Goal: Navigation & Orientation: Find specific page/section

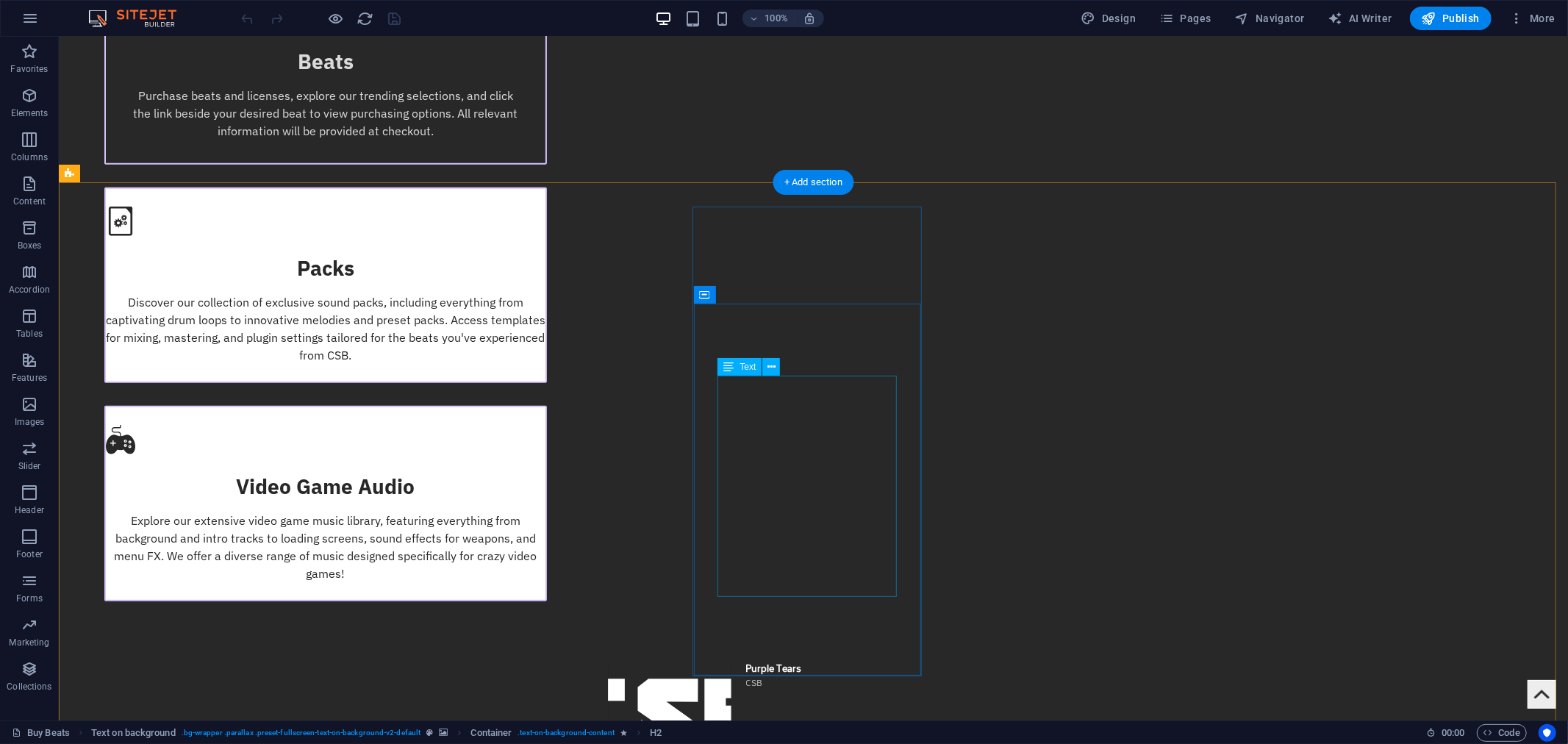
scroll to position [1143, 0]
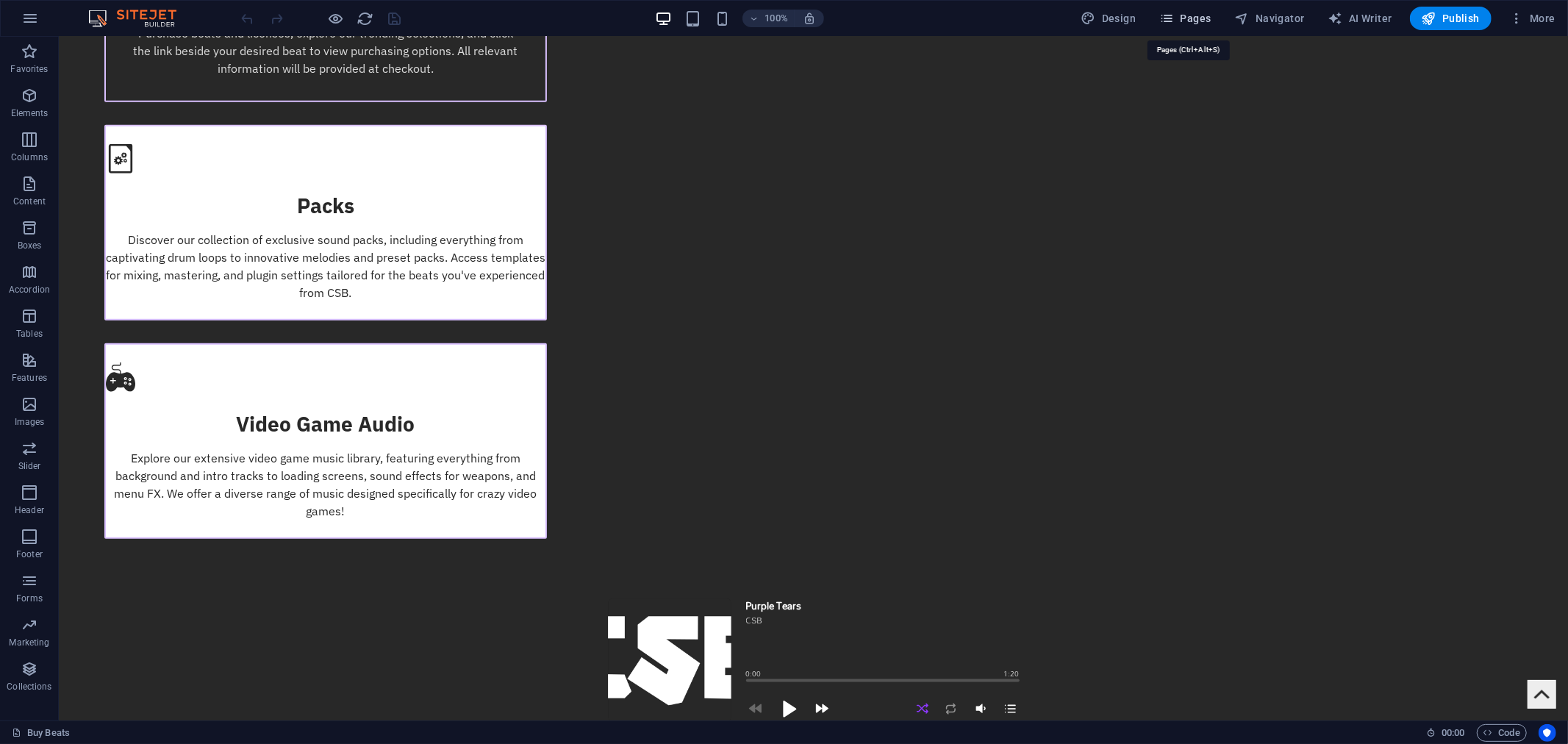
click at [1169, 9] on button "Pages" at bounding box center [1185, 18] width 64 height 23
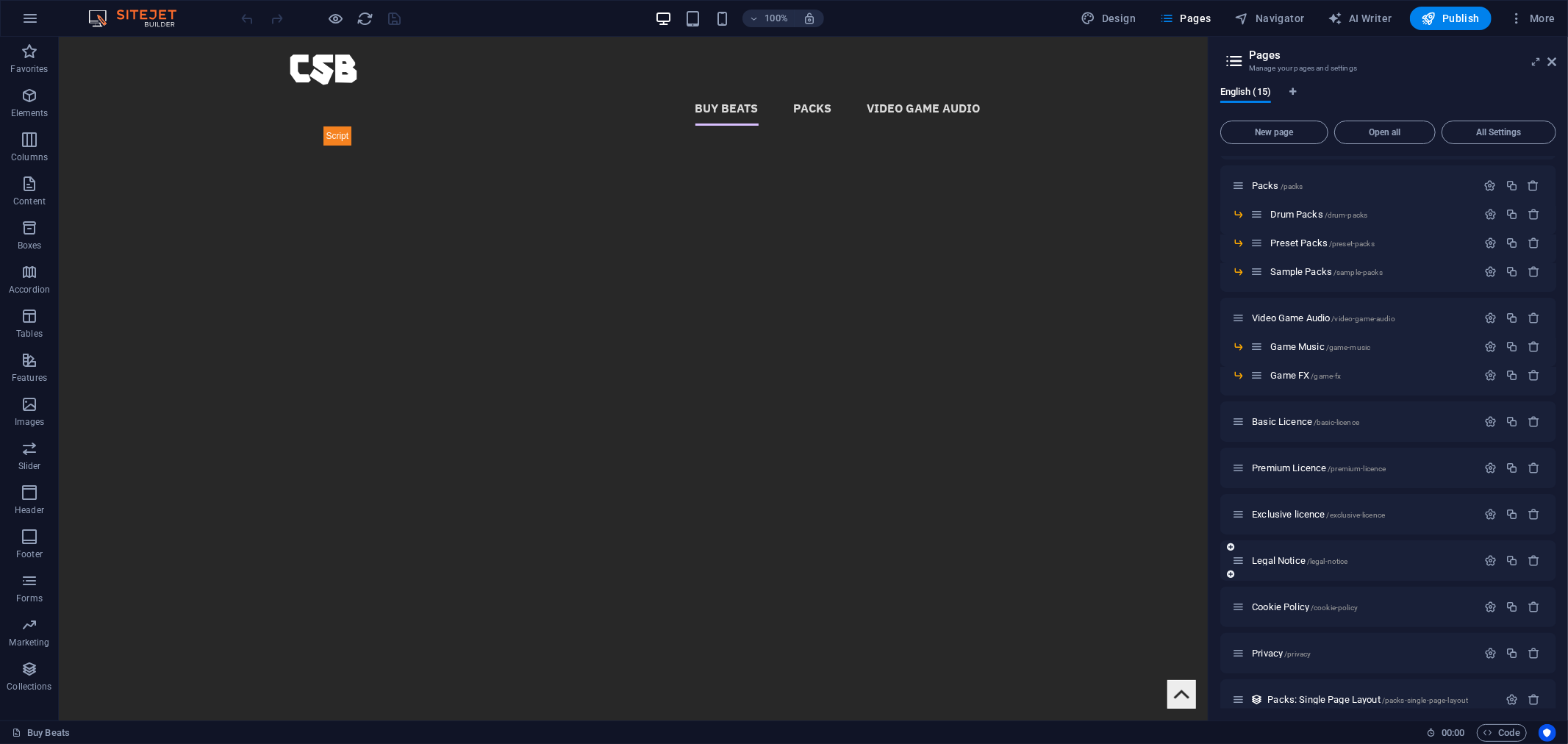
scroll to position [53, 0]
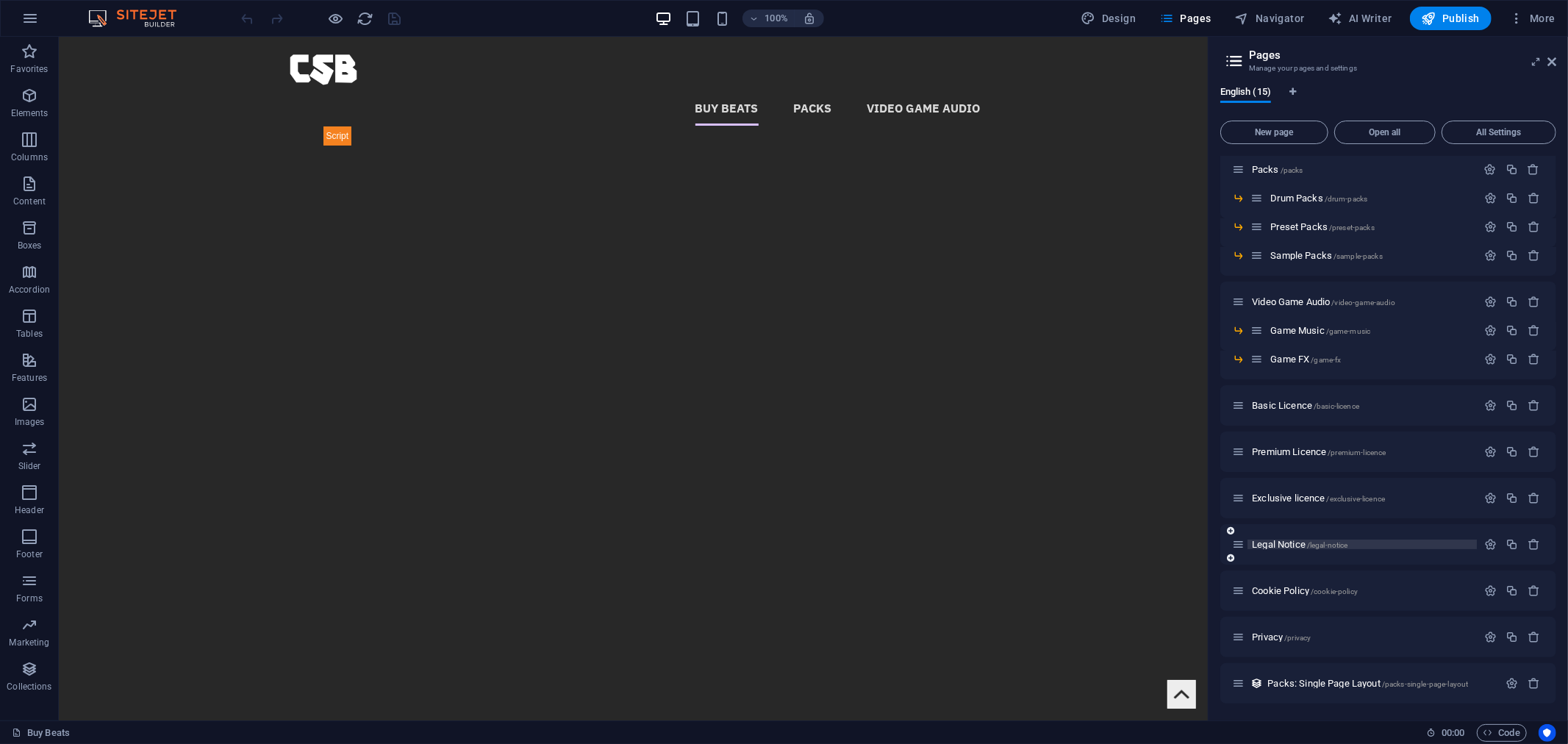
click at [1281, 543] on span "Legal Notice /legal-notice" at bounding box center [1300, 544] width 95 height 11
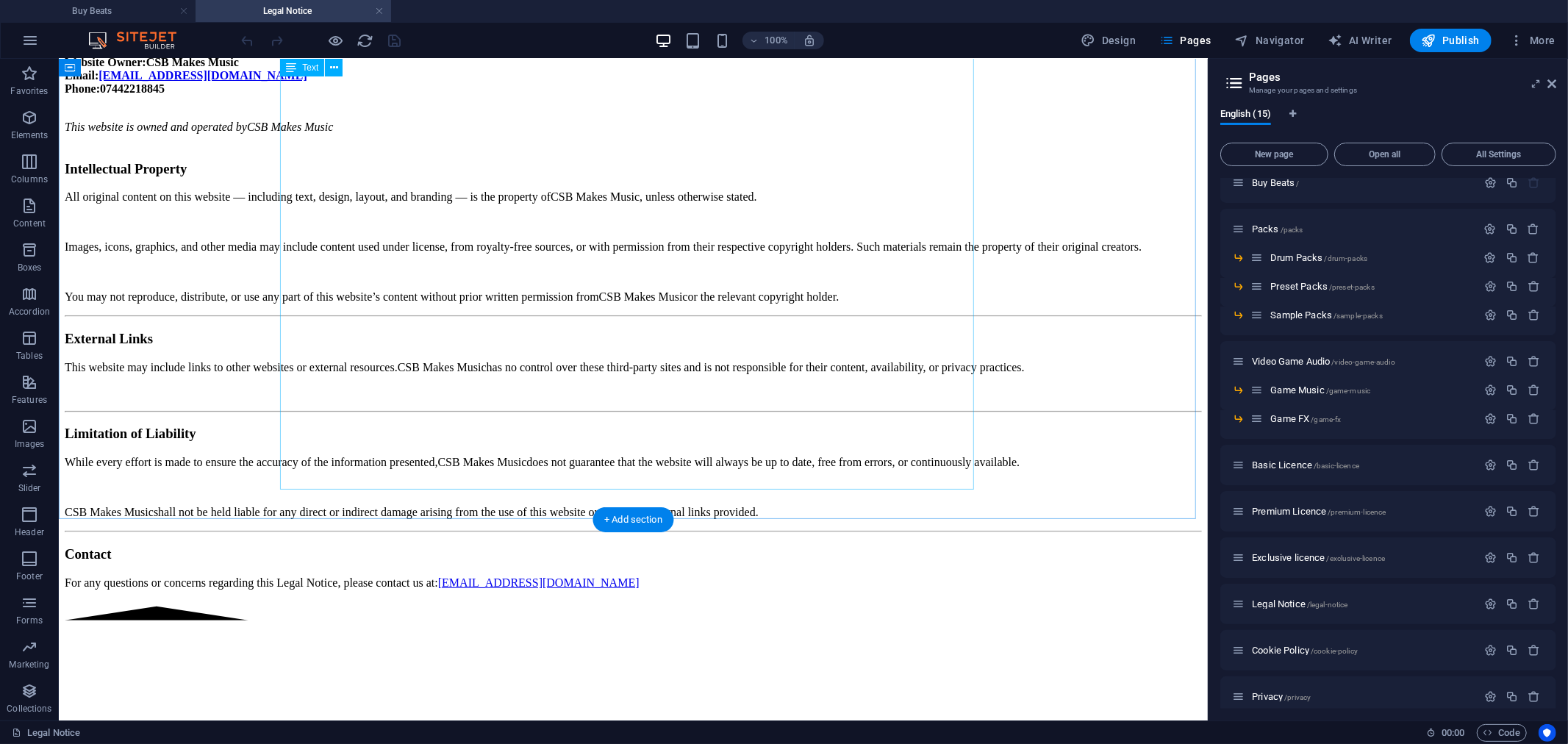
scroll to position [0, 0]
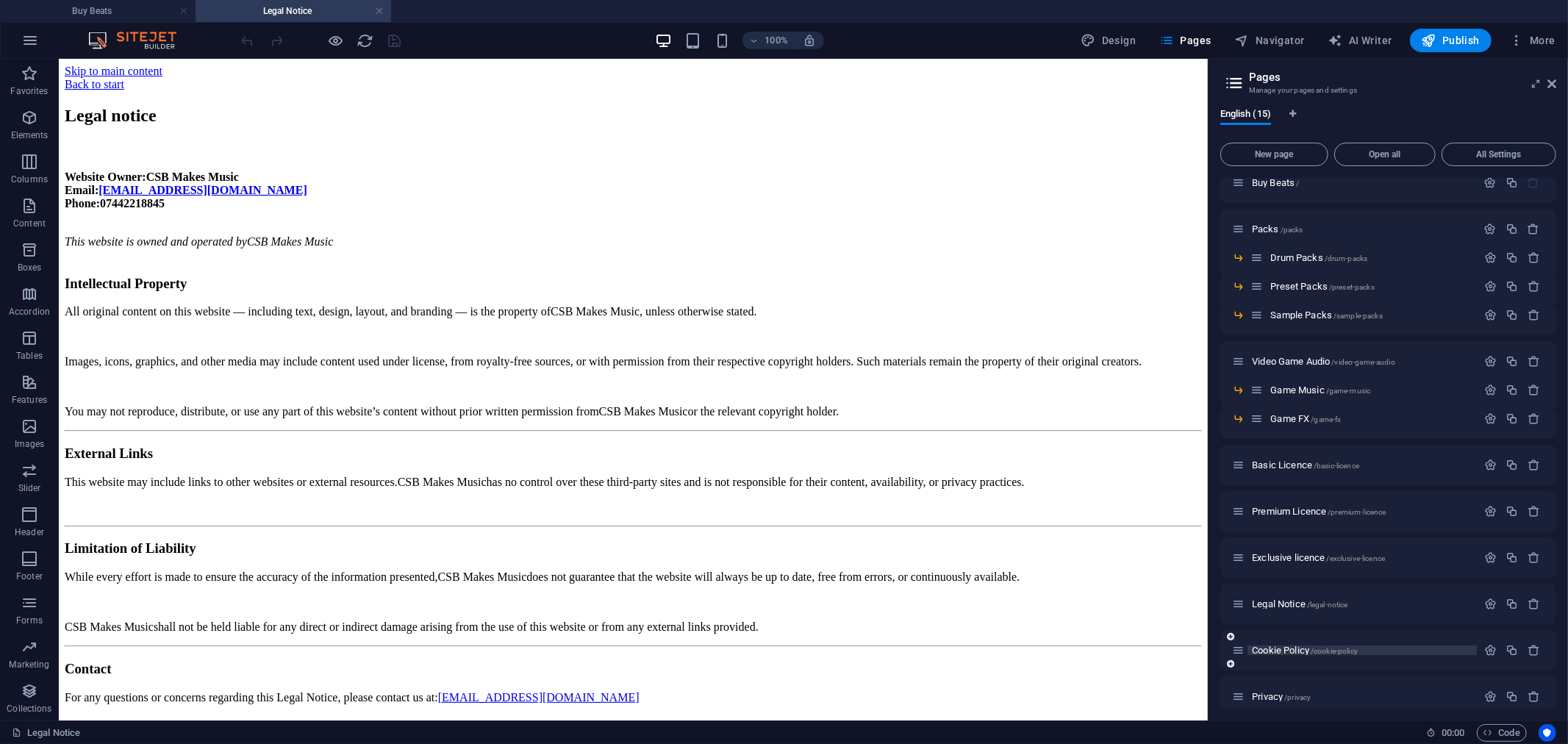
click at [1276, 653] on span "Cookie Policy /cookie-policy" at bounding box center [1305, 650] width 106 height 11
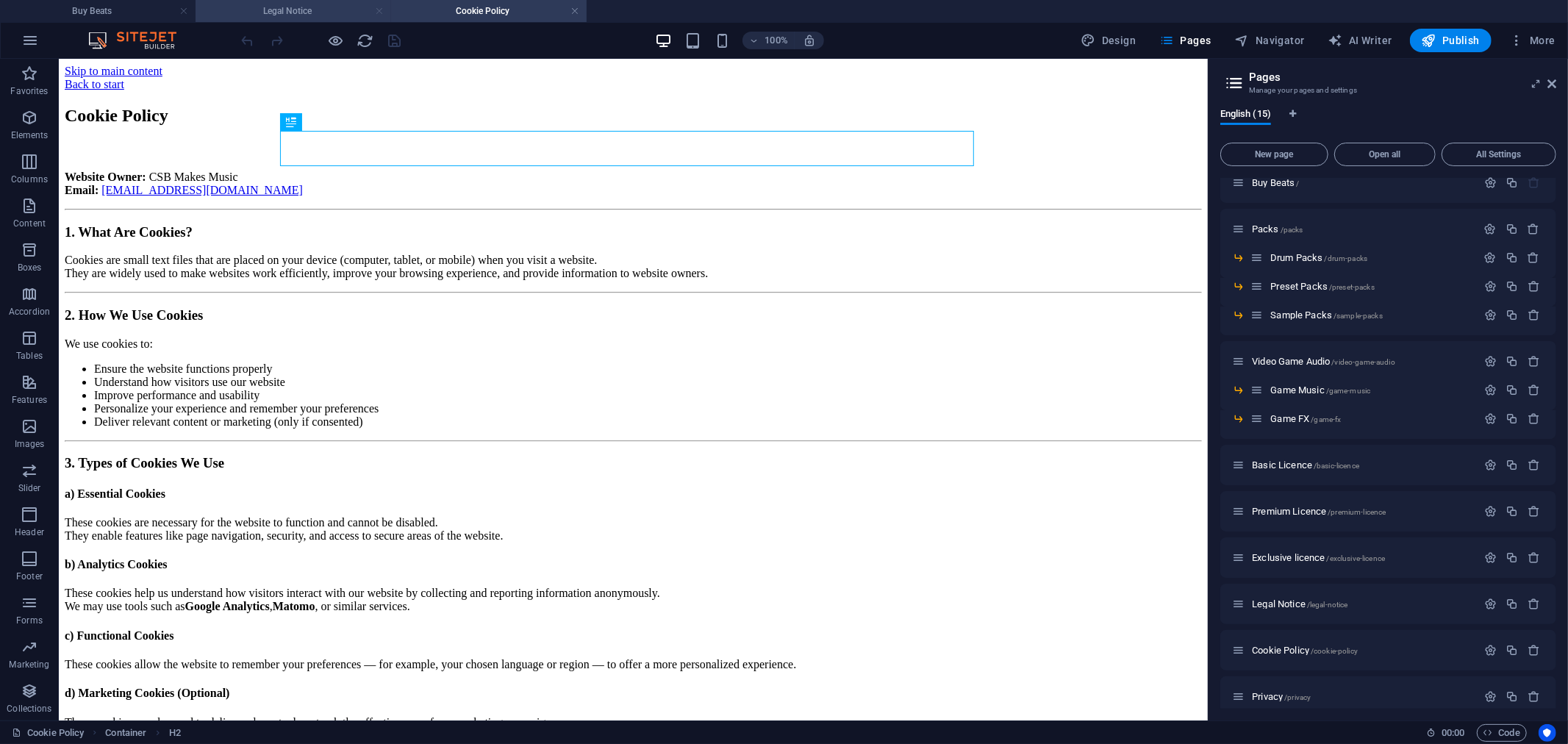
click at [380, 10] on link at bounding box center [380, 11] width 9 height 14
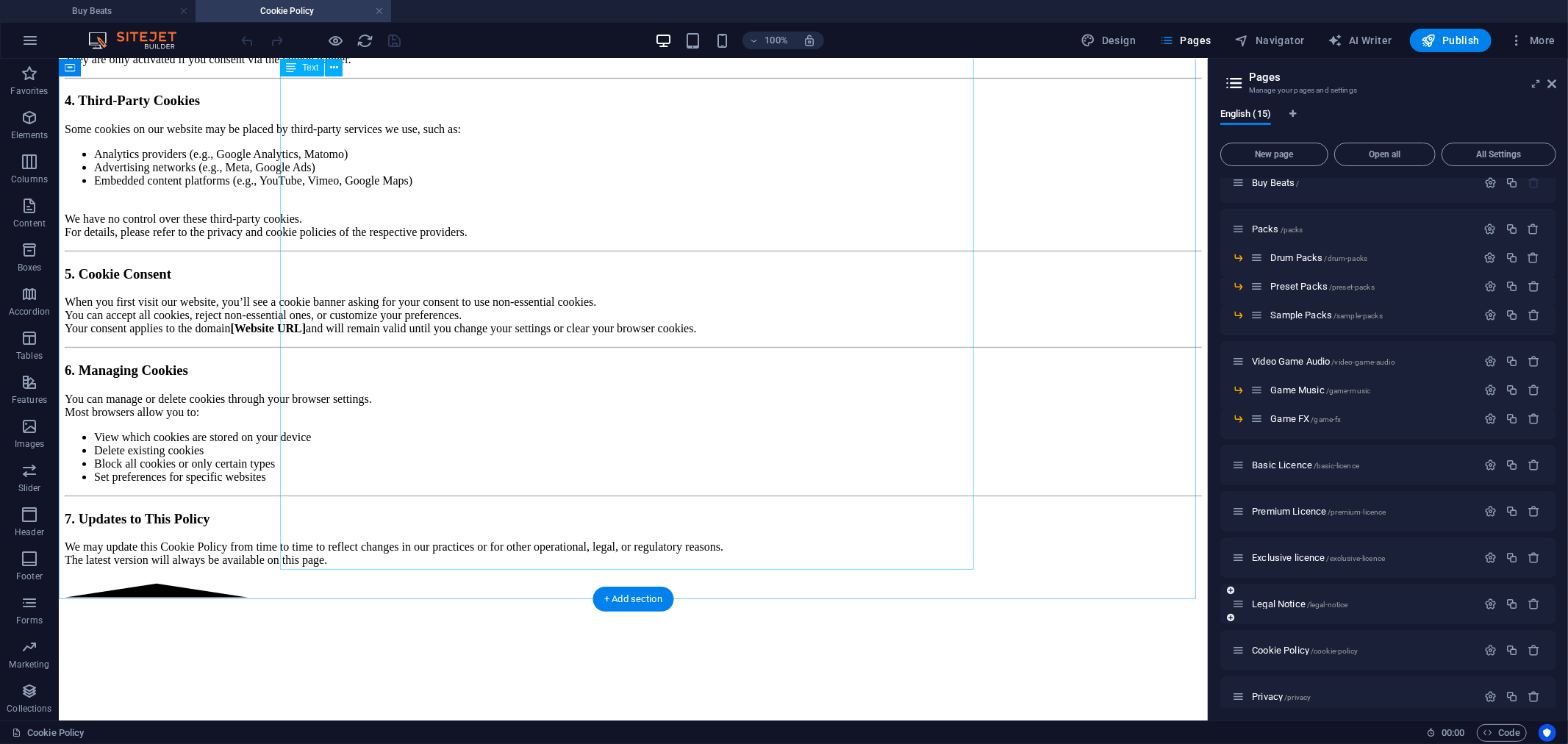
scroll to position [653, 0]
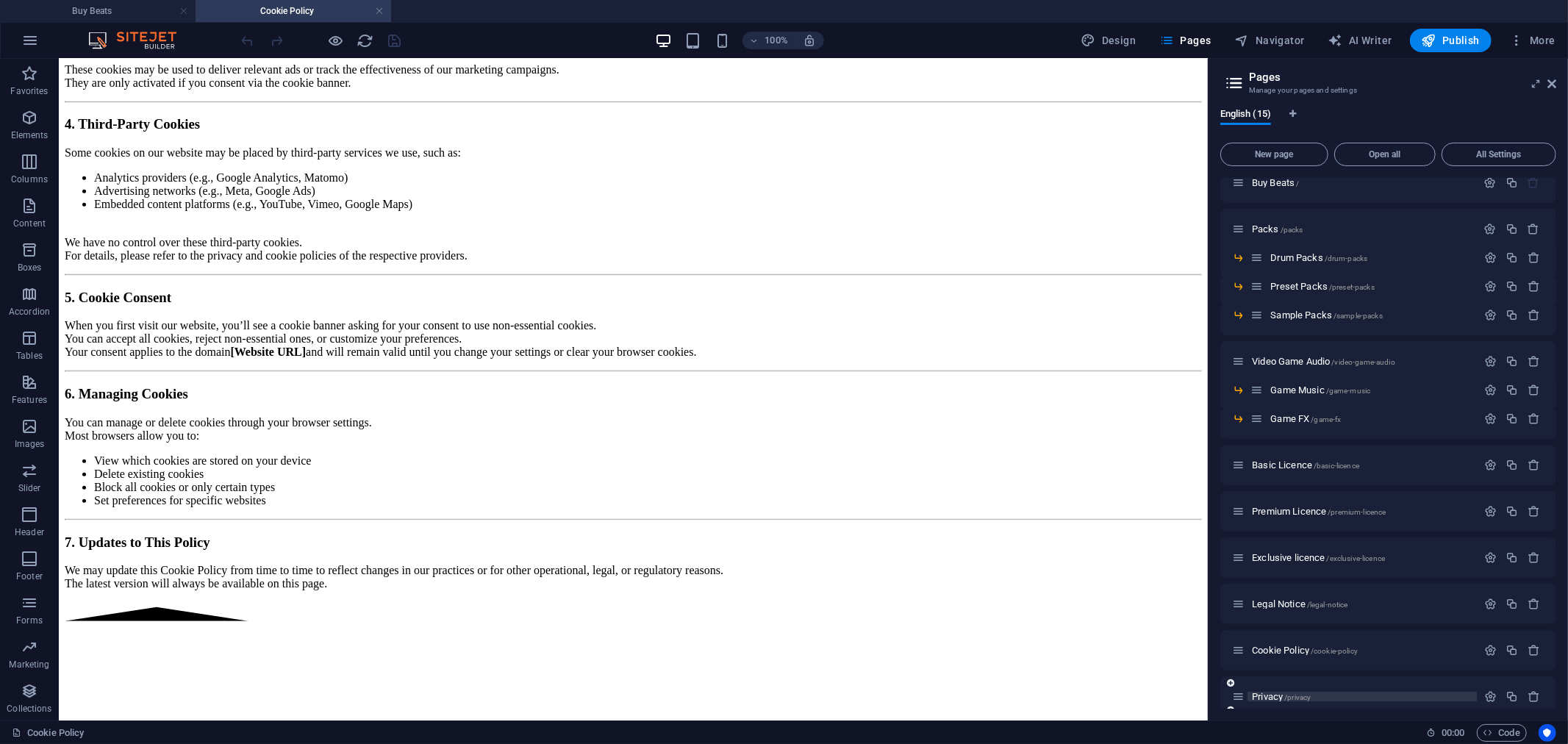
click at [1274, 692] on span "Privacy /privacy" at bounding box center [1281, 696] width 59 height 11
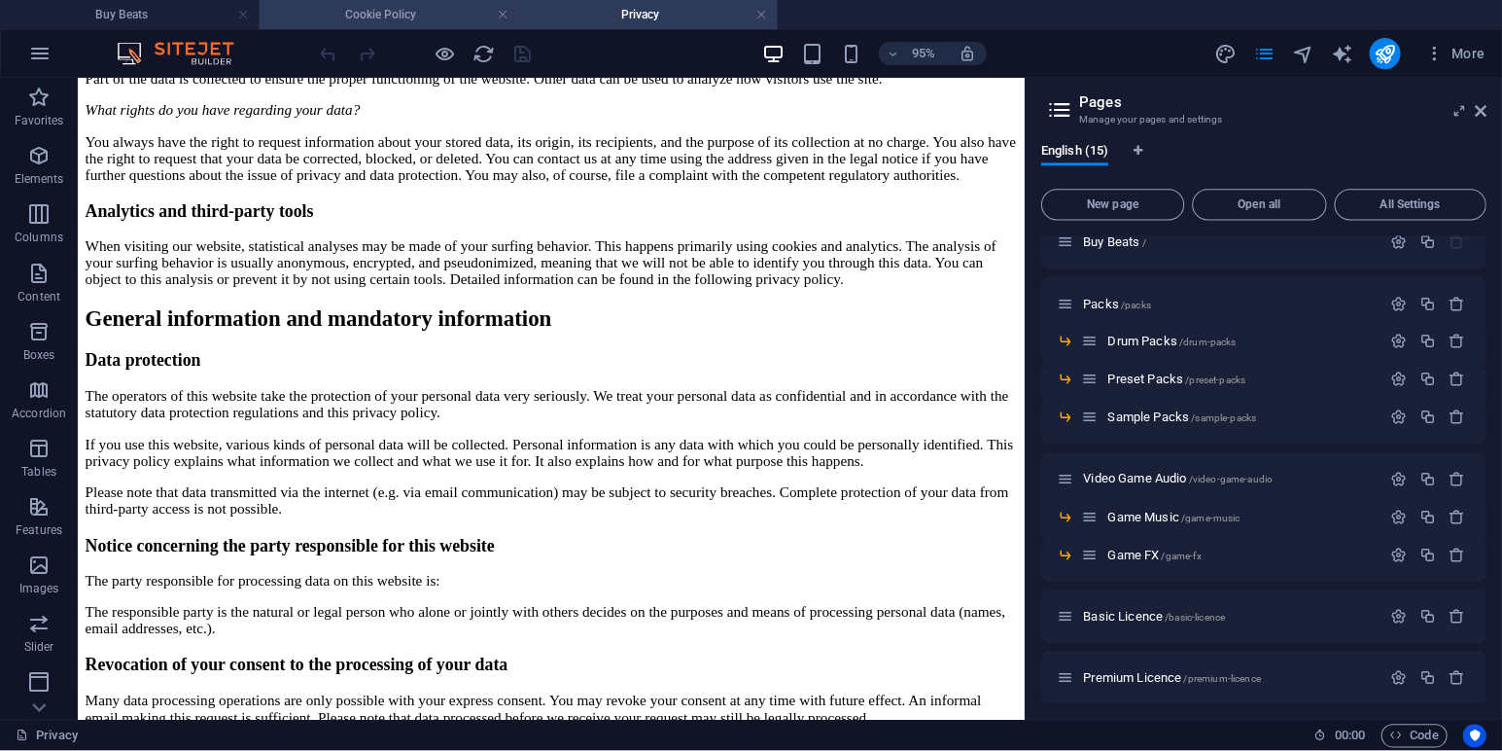
scroll to position [20, 0]
